Goal: Task Accomplishment & Management: Use online tool/utility

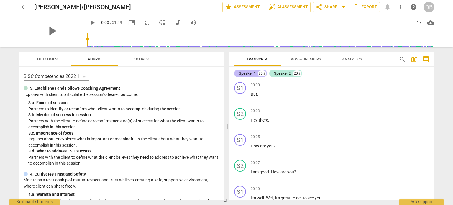
click at [243, 72] on div "Speaker 1" at bounding box center [247, 73] width 17 height 6
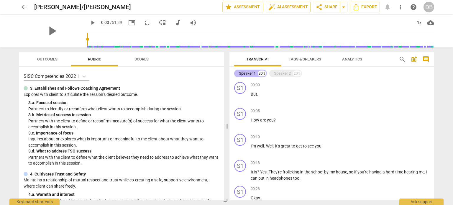
click at [262, 73] on div "80%" at bounding box center [262, 73] width 8 height 6
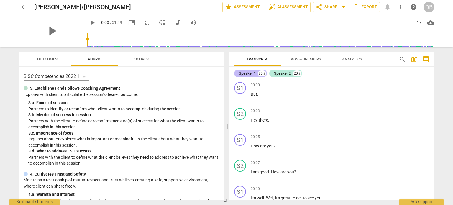
click at [262, 73] on div "80%" at bounding box center [262, 73] width 8 height 6
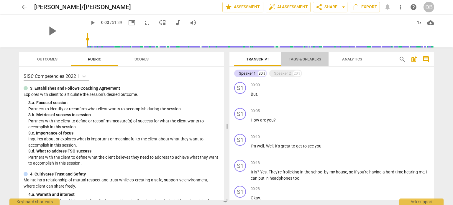
click at [293, 60] on span "Tags & Speakers" at bounding box center [305, 59] width 32 height 4
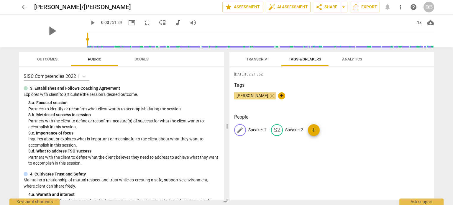
click at [253, 131] on p "Speaker 1" at bounding box center [257, 130] width 18 height 6
type input "l"
type input "[PERSON_NAME]"
click at [336, 130] on p "Speaker 2" at bounding box center [332, 130] width 18 height 6
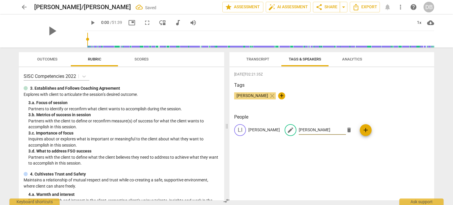
type input "[PERSON_NAME]"
click at [285, 161] on div "[DATE]T02:21:35Z Tags [PERSON_NAME] close + People [PERSON_NAME] edit [PERSON_N…" at bounding box center [331, 133] width 205 height 133
click at [285, 161] on div "[DATE]T02:21:35Z Tags [PERSON_NAME] close + People LI [PERSON_NAME] add" at bounding box center [331, 133] width 205 height 133
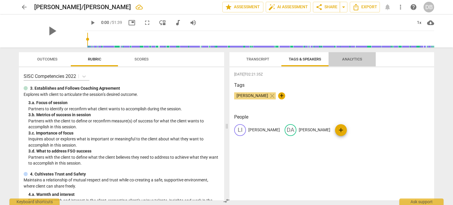
click at [352, 61] on span "Analytics" at bounding box center [352, 59] width 34 height 8
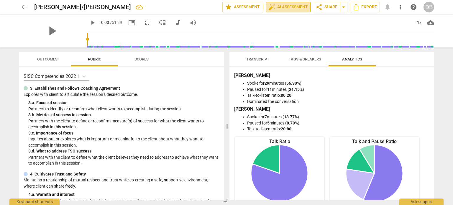
click at [277, 10] on span "auto_fix_high AI Assessment" at bounding box center [287, 7] width 39 height 7
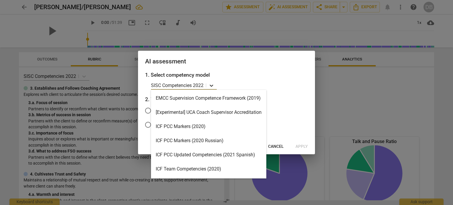
click at [211, 85] on icon at bounding box center [212, 86] width 4 height 2
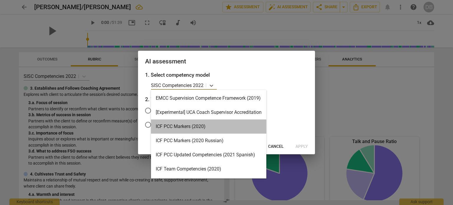
click at [200, 129] on div "ICF PCC Markers (2020)" at bounding box center [208, 126] width 115 height 14
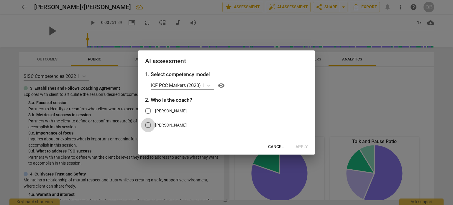
click at [147, 125] on input "[PERSON_NAME]" at bounding box center [148, 125] width 14 height 14
radio input "true"
click at [299, 146] on span "Apply" at bounding box center [301, 147] width 12 height 6
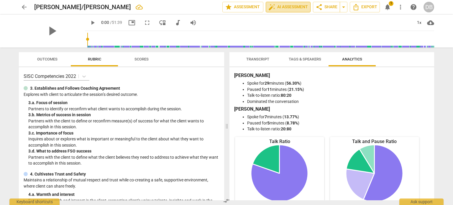
click at [282, 6] on span "auto_fix_high AI Assessment" at bounding box center [287, 7] width 39 height 7
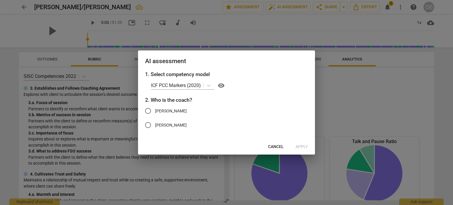
click at [300, 147] on div "Cancel Apply" at bounding box center [226, 146] width 175 height 11
click at [266, 16] on div at bounding box center [226, 102] width 453 height 205
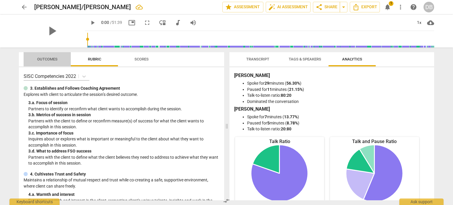
click at [50, 57] on span "Outcomes" at bounding box center [47, 59] width 20 height 4
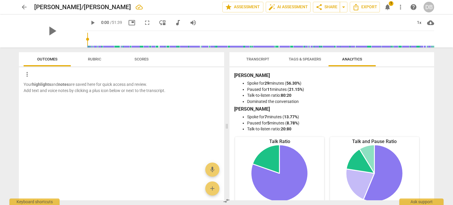
click at [215, 116] on div at bounding box center [121, 113] width 205 height 19
click at [99, 59] on span "Rubric" at bounding box center [94, 59] width 13 height 4
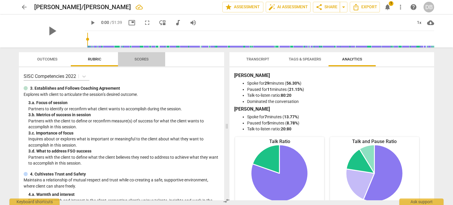
click at [139, 57] on span "Scores" at bounding box center [141, 59] width 14 height 4
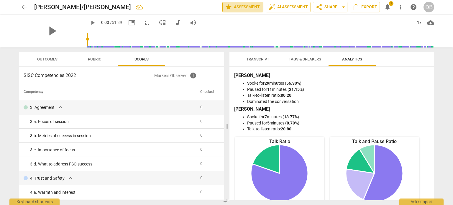
click at [242, 8] on span "star Assessment" at bounding box center [243, 7] width 36 height 7
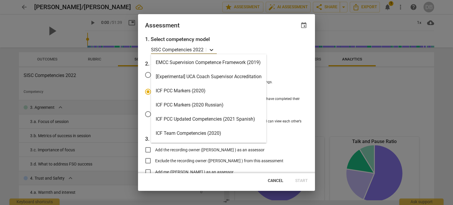
click at [213, 49] on icon at bounding box center [212, 50] width 4 height 2
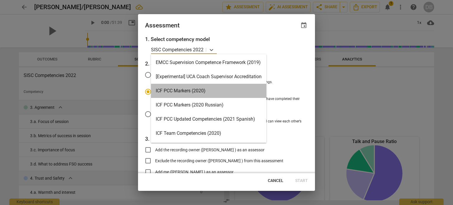
click at [203, 88] on div "ICF PCC Markers (2020)" at bounding box center [208, 91] width 115 height 14
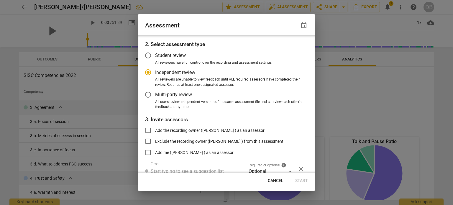
scroll to position [45, 0]
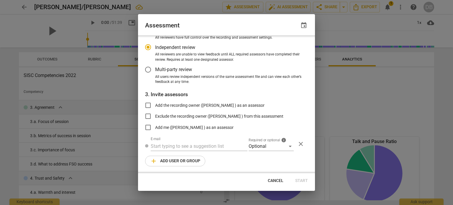
click at [305, 179] on div "Cancel Start" at bounding box center [226, 180] width 175 height 11
radio input "false"
click at [147, 105] on input "Add the recording owner ([PERSON_NAME] ) as an assessor" at bounding box center [148, 105] width 14 height 14
checkbox input "true"
click at [302, 180] on span "Start" at bounding box center [301, 181] width 13 height 6
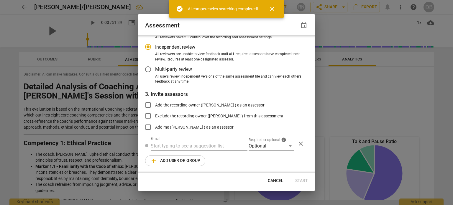
radio input "false"
type input "[PERSON_NAME] <[EMAIL_ADDRESS][DOMAIN_NAME]>"
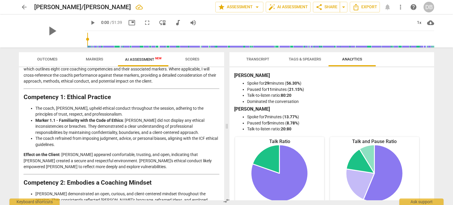
scroll to position [48, 0]
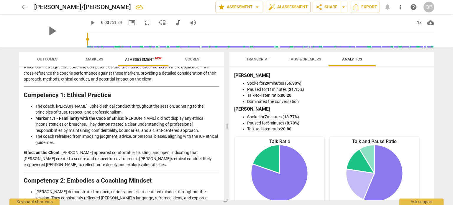
click at [224, 86] on div "Outcomes Markers AI Assessment New Scores Disclaimer: AI can make mistakes. Con…" at bounding box center [120, 125] width 212 height 157
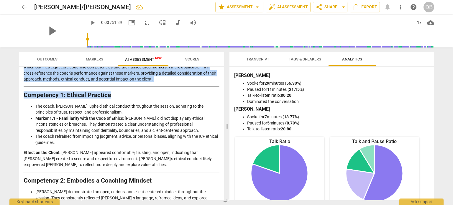
click at [224, 88] on div "Outcomes Markers AI Assessment New Scores Disclaimer: AI can make mistakes. Con…" at bounding box center [120, 125] width 212 height 157
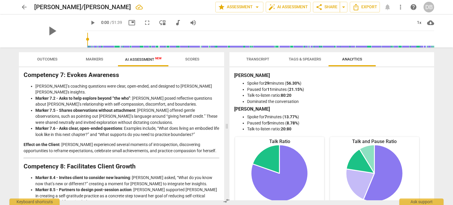
scroll to position [686, 0]
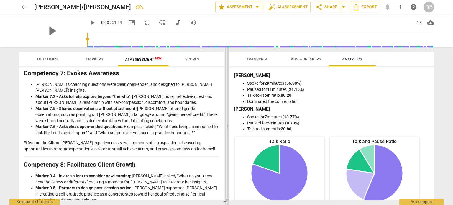
drag, startPoint x: 224, startPoint y: 167, endPoint x: 225, endPoint y: 172, distance: 4.5
click at [225, 172] on div "Outcomes Markers AI Assessment New Scores Disclaimer: AI can make mistakes. Con…" at bounding box center [226, 125] width 424 height 157
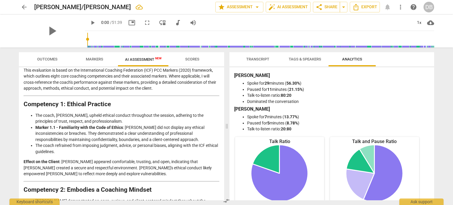
scroll to position [0, 0]
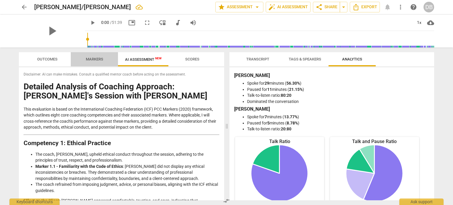
click at [98, 57] on span "Markers" at bounding box center [94, 59] width 17 height 4
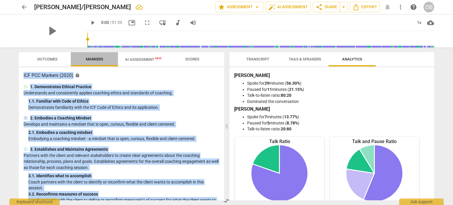
click at [92, 58] on span "Markers" at bounding box center [94, 59] width 17 height 4
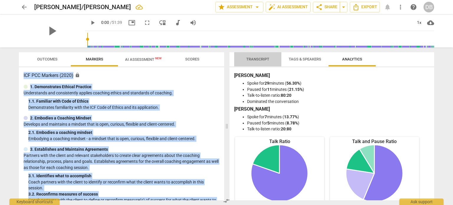
click at [256, 60] on span "Transcript" at bounding box center [257, 59] width 23 height 4
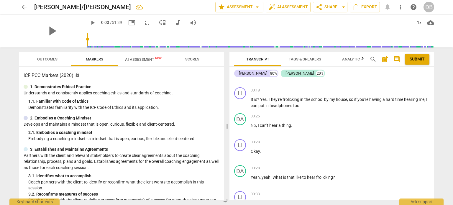
click at [440, 86] on div "arrow_back [PERSON_NAME]/[PERSON_NAME] edit star Assessment arrow_drop_down aut…" at bounding box center [226, 102] width 453 height 205
